Goal: Information Seeking & Learning: Learn about a topic

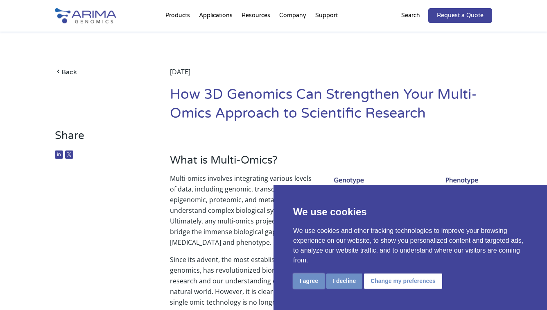
click at [314, 279] on button "I agree" at bounding box center [309, 280] width 32 height 15
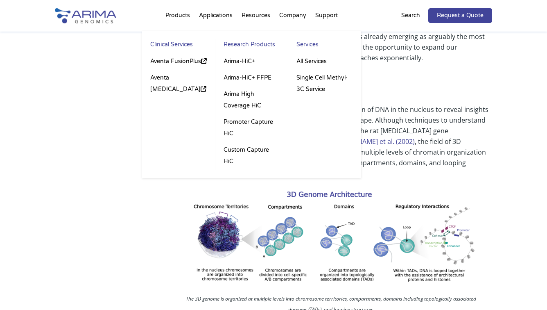
scroll to position [278, 0]
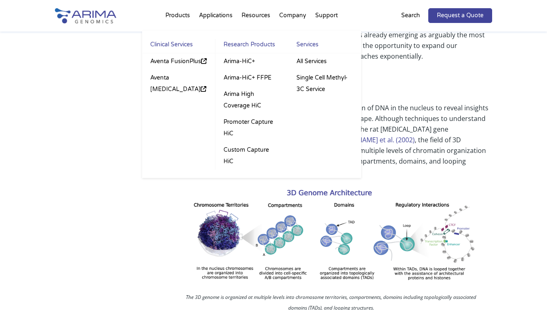
click at [180, 16] on li "Products Clinical Services Aventa FusionPlus Aventa Lymphoma Research Products …" at bounding box center [178, 17] width 34 height 28
click at [244, 58] on link "Arima-HiC+" at bounding box center [252, 61] width 73 height 16
